Goal: Check status

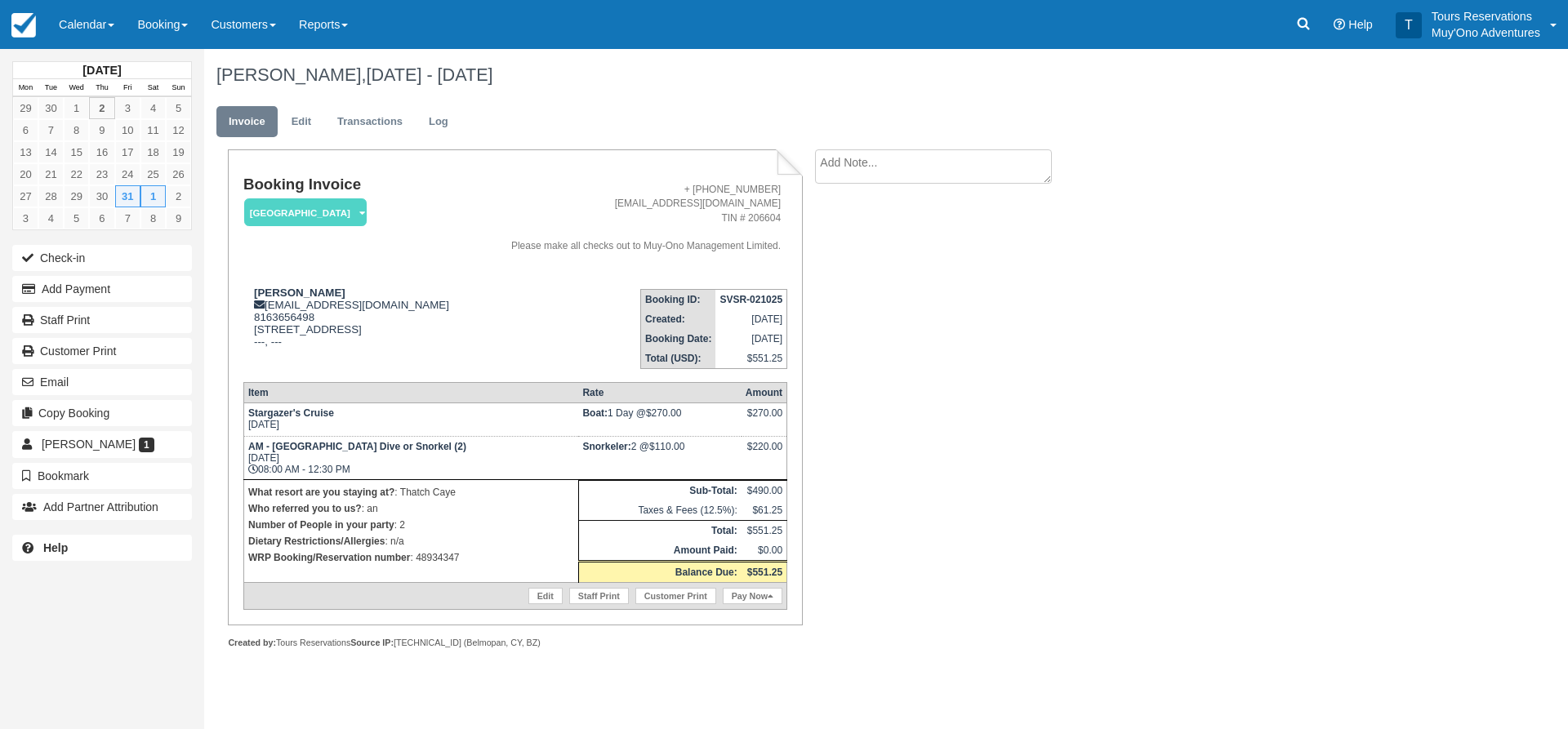
click at [969, 395] on div "Booking Invoice [GEOGRAPHIC_DATA]   Pending HOLD Deposit Paid Cancelled Void Mu…" at bounding box center [652, 417] width 898 height 535
click at [1289, 30] on link at bounding box center [1303, 24] width 38 height 49
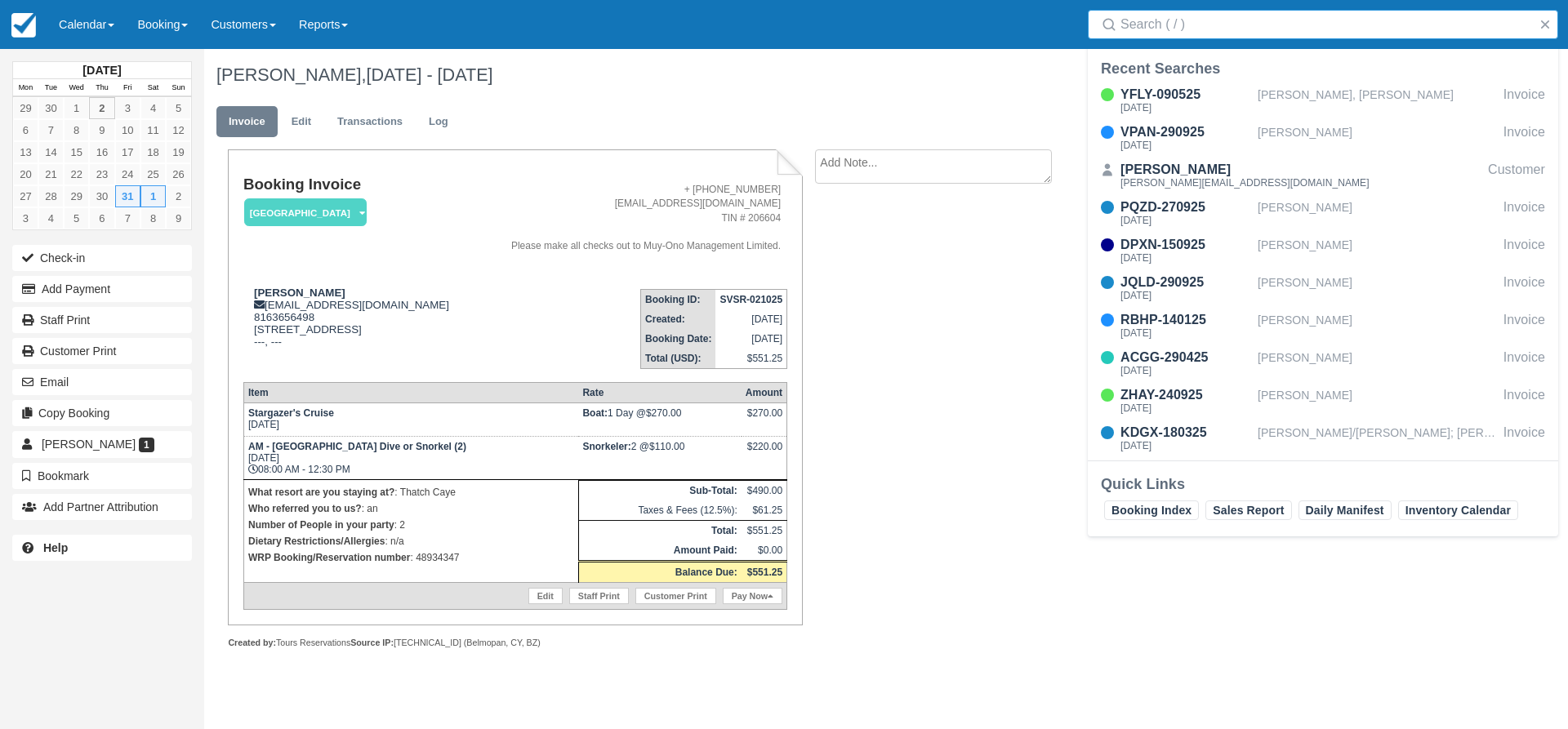
click at [1261, 37] on input "Search" at bounding box center [1326, 24] width 411 height 29
click at [1250, 21] on input "Search" at bounding box center [1326, 24] width 411 height 29
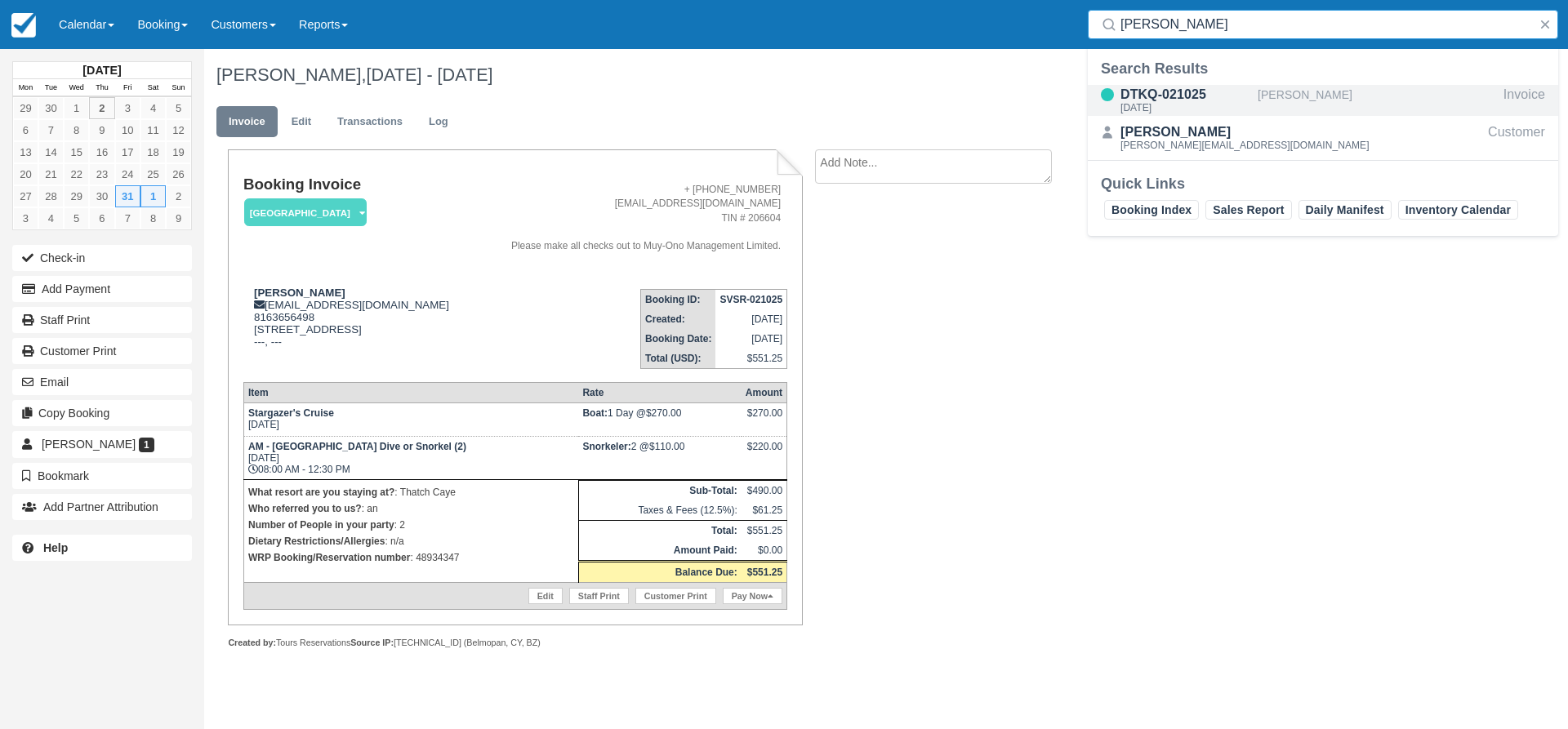
type input "JOHN VON"
click at [1273, 99] on div "[PERSON_NAME]" at bounding box center [1377, 100] width 240 height 31
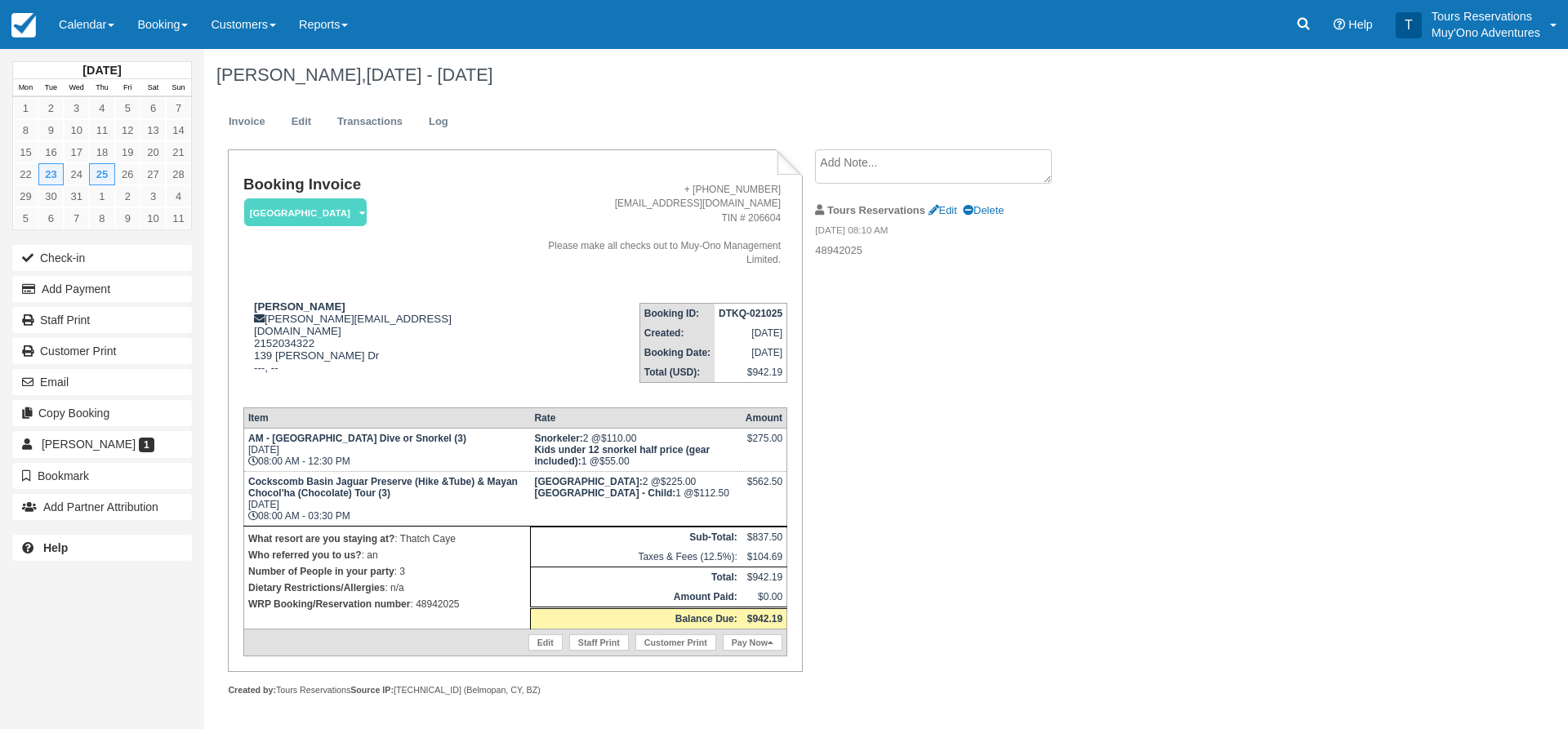
click at [764, 308] on strong "DTKQ-021025" at bounding box center [750, 313] width 64 height 11
click at [775, 308] on strong "DTKQ-021025" at bounding box center [750, 313] width 64 height 11
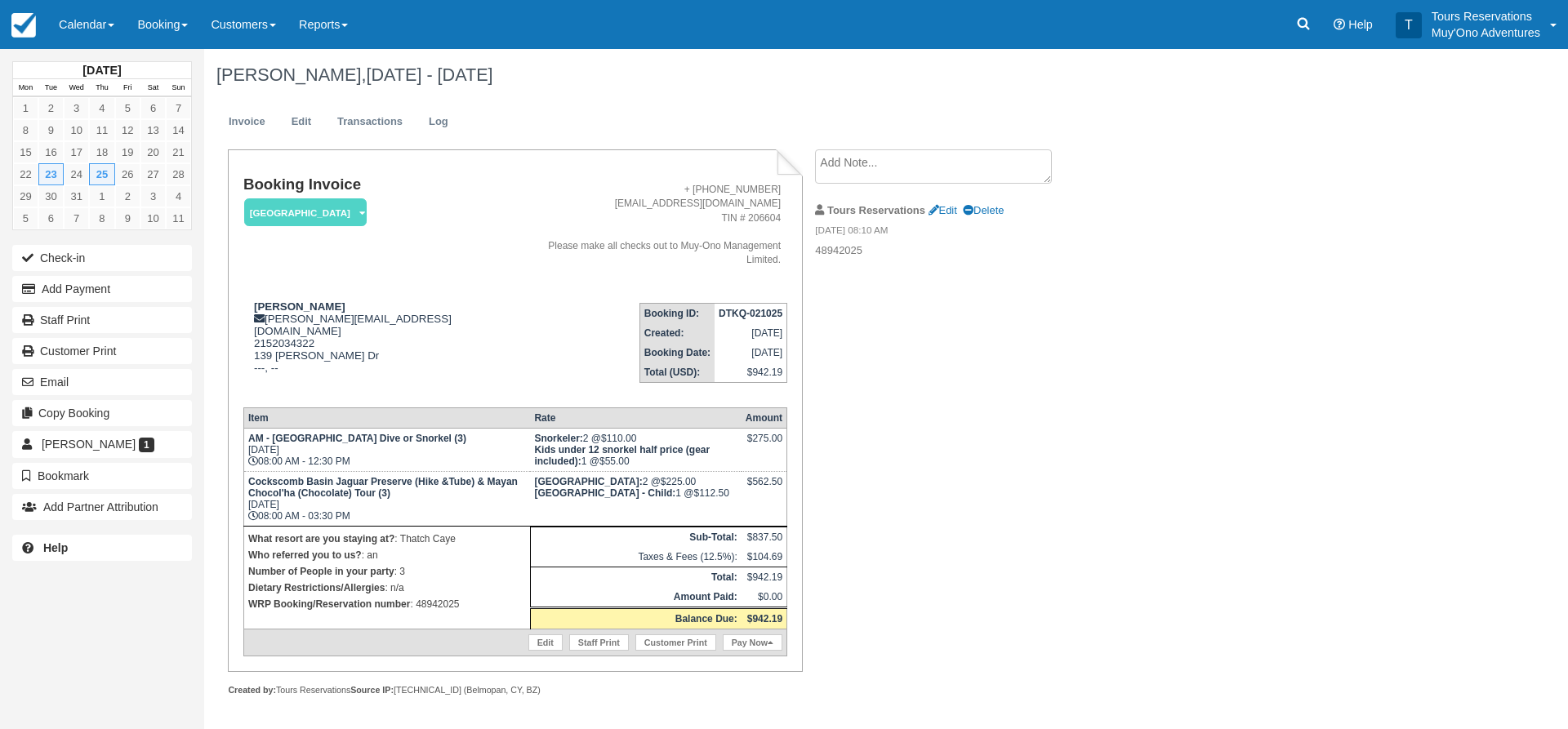
click at [971, 572] on div "Booking Invoice [GEOGRAPHIC_DATA]   Pending HOLD Deposit Paid Cancelled Void Mu…" at bounding box center [652, 440] width 898 height 582
